Goal: Information Seeking & Learning: Check status

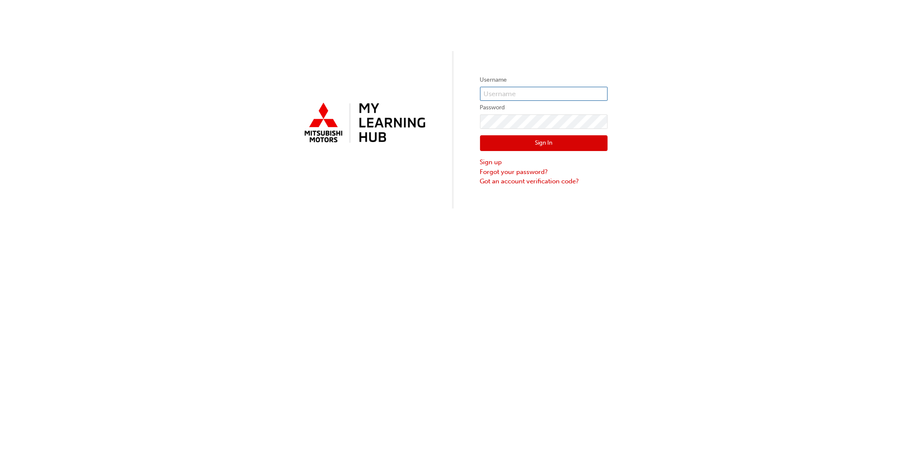
type input "ysetiawan"
click at [472, 142] on button "Sign In" at bounding box center [544, 143] width 128 height 16
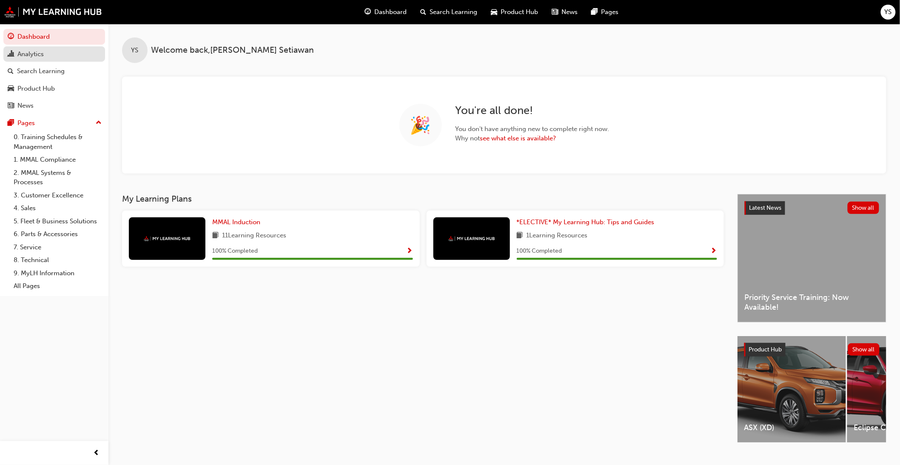
click at [30, 54] on div "Analytics" at bounding box center [30, 54] width 26 height 10
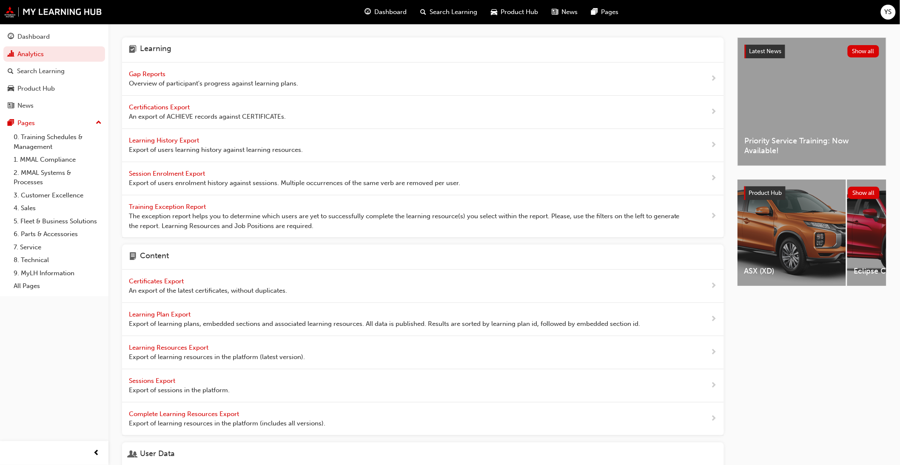
click at [133, 79] on span "Overview of participant's progress against learning plans." at bounding box center [213, 84] width 169 height 10
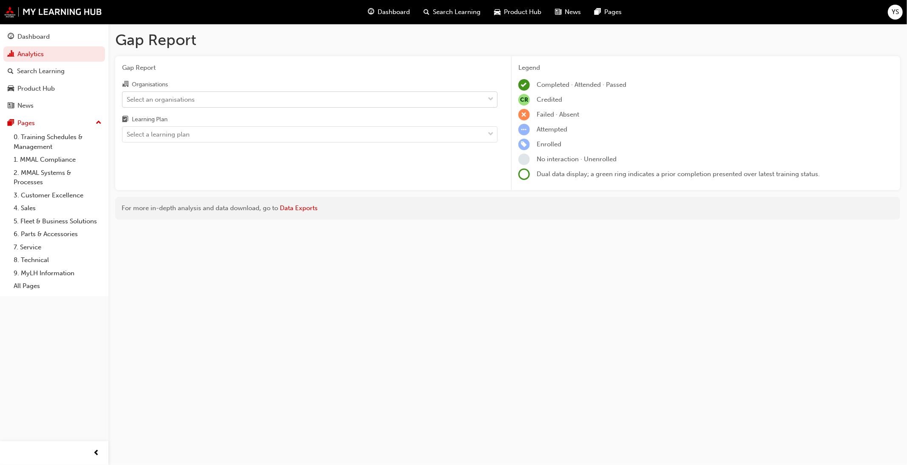
click at [190, 103] on div "Select an organisations" at bounding box center [161, 99] width 68 height 10
click at [128, 102] on input "Organisations Select an organisations" at bounding box center [127, 98] width 1 height 7
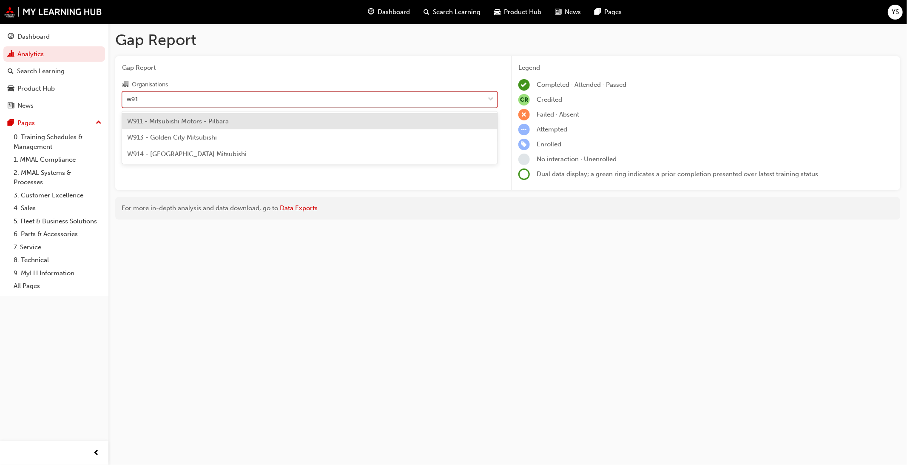
type input "w913"
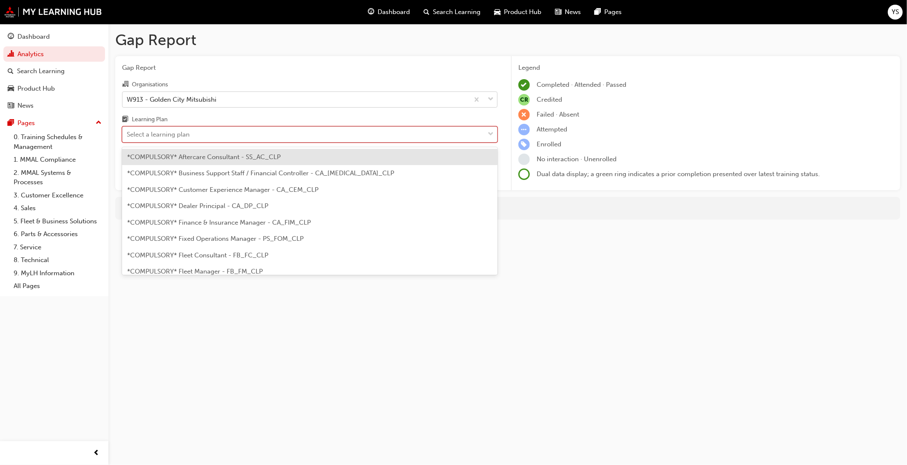
click at [222, 133] on div "Select a learning plan" at bounding box center [303, 134] width 362 height 15
click at [128, 133] on input "Learning Plan option *COMPULSORY* Aftercare Consultant - SS_AC_CLP focused, 1 o…" at bounding box center [127, 134] width 1 height 7
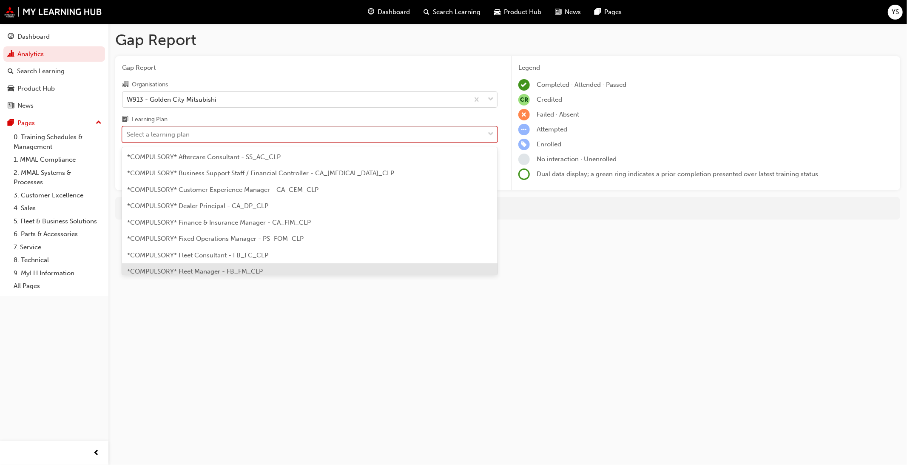
click at [227, 269] on span "*COMPULSORY* Fleet Manager - FB_FM_CLP" at bounding box center [195, 271] width 136 height 8
